Goal: Task Accomplishment & Management: Use online tool/utility

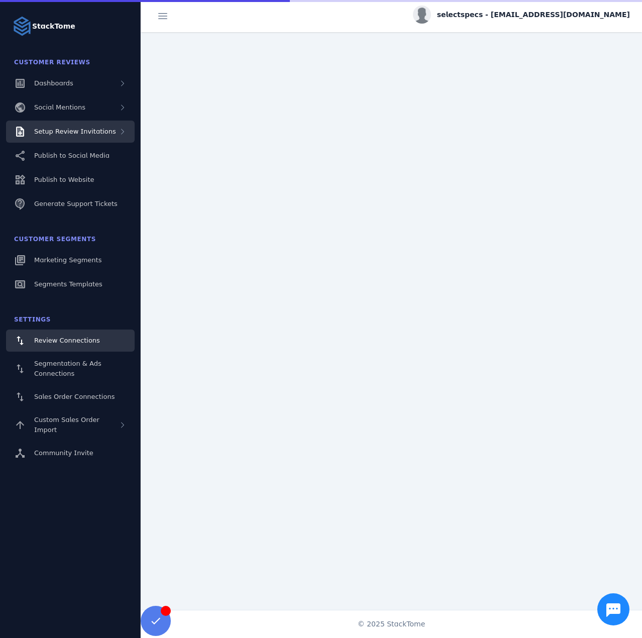
click at [98, 128] on span "Setup Review Invitations" at bounding box center [75, 132] width 82 height 8
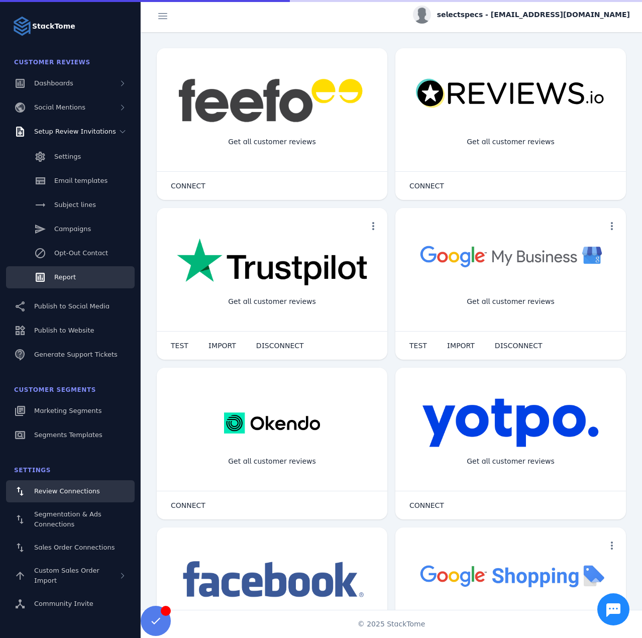
click at [65, 272] on link "Report" at bounding box center [70, 277] width 129 height 22
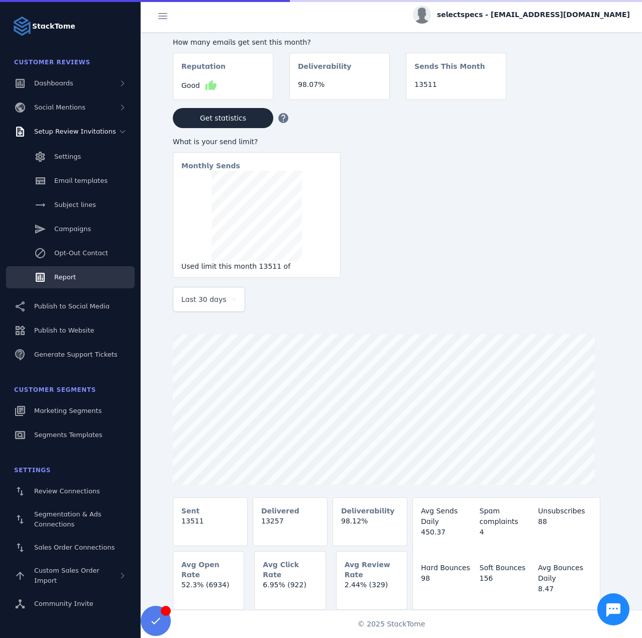
click at [193, 302] on span "Last 30 days" at bounding box center [203, 299] width 45 height 12
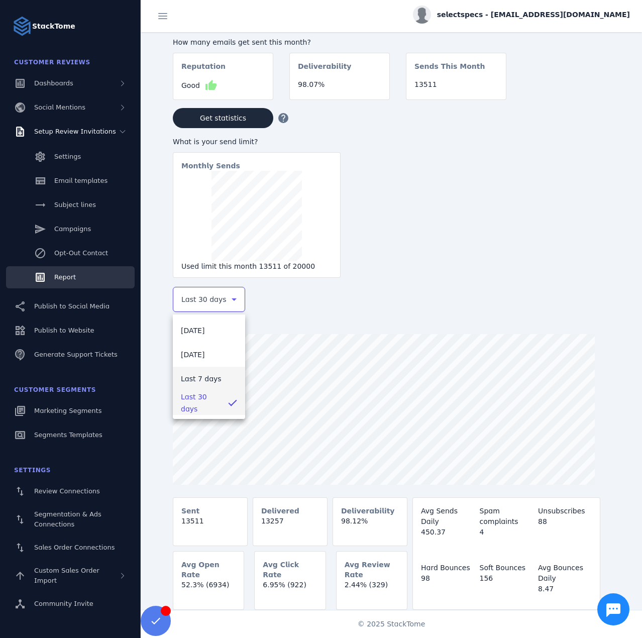
click at [200, 376] on span "Last 7 days" at bounding box center [201, 379] width 41 height 12
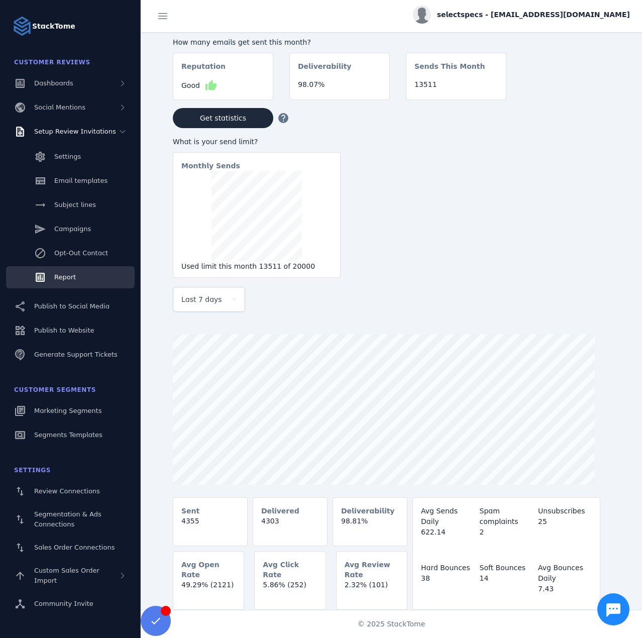
click at [555, 17] on span "selectspecs - cs_selectspecs@stacktome.com" at bounding box center [533, 15] width 193 height 11
click at [574, 91] on icon at bounding box center [572, 97] width 12 height 12
